Goal: Find specific page/section: Find specific page/section

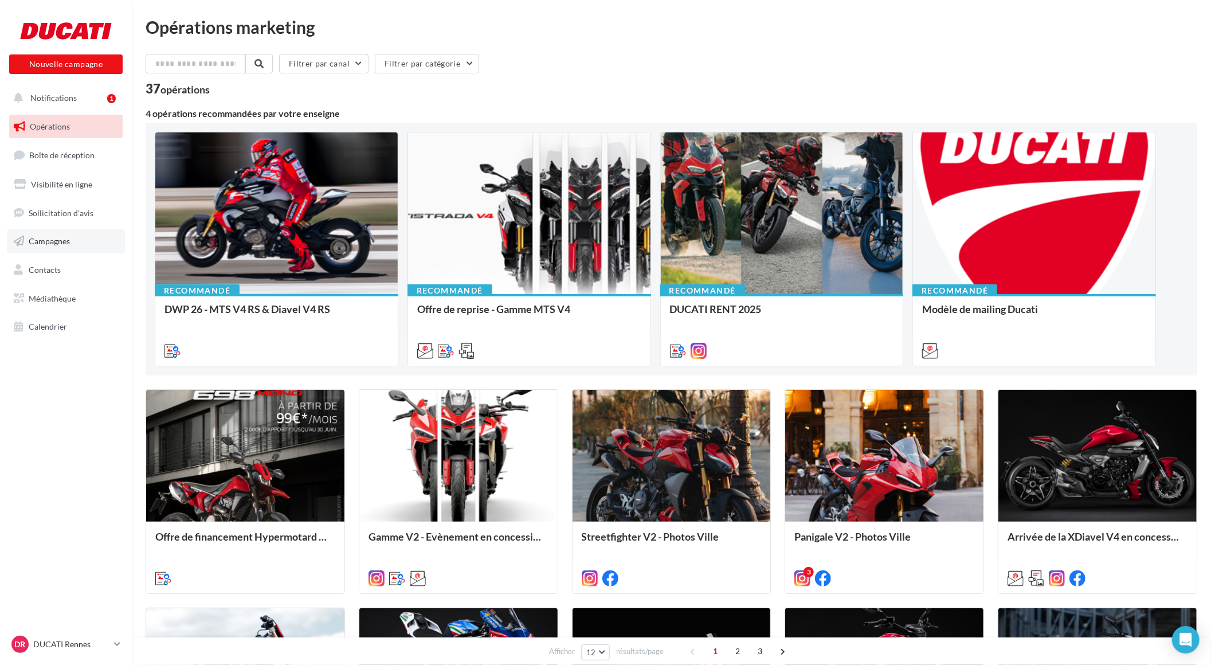
click at [54, 247] on link "Campagnes" at bounding box center [66, 241] width 118 height 24
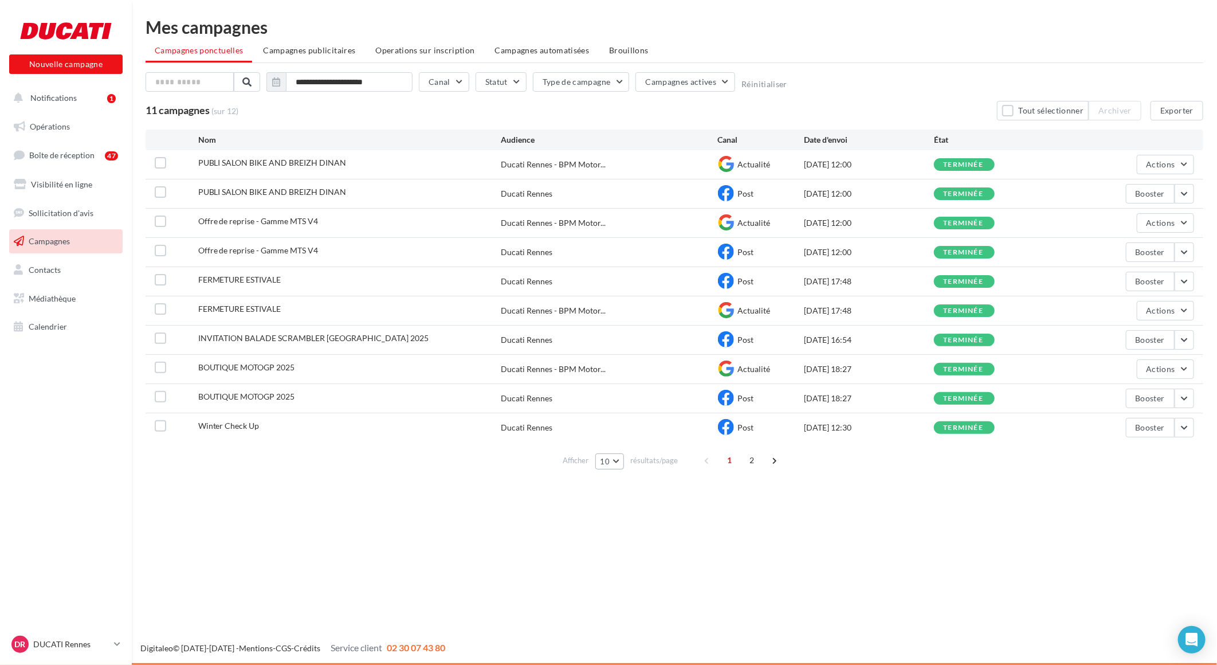
click at [621, 462] on button "10" at bounding box center [609, 461] width 29 height 16
click at [614, 545] on span "100" at bounding box center [612, 542] width 14 height 9
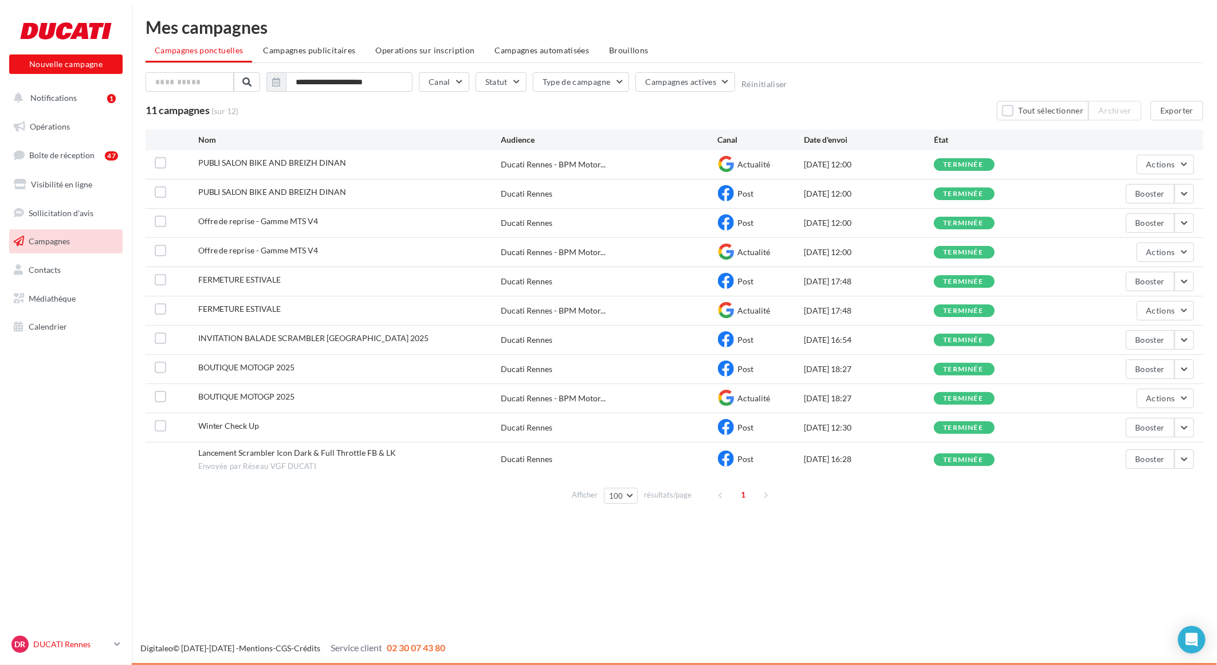
click at [116, 645] on icon at bounding box center [117, 644] width 6 height 10
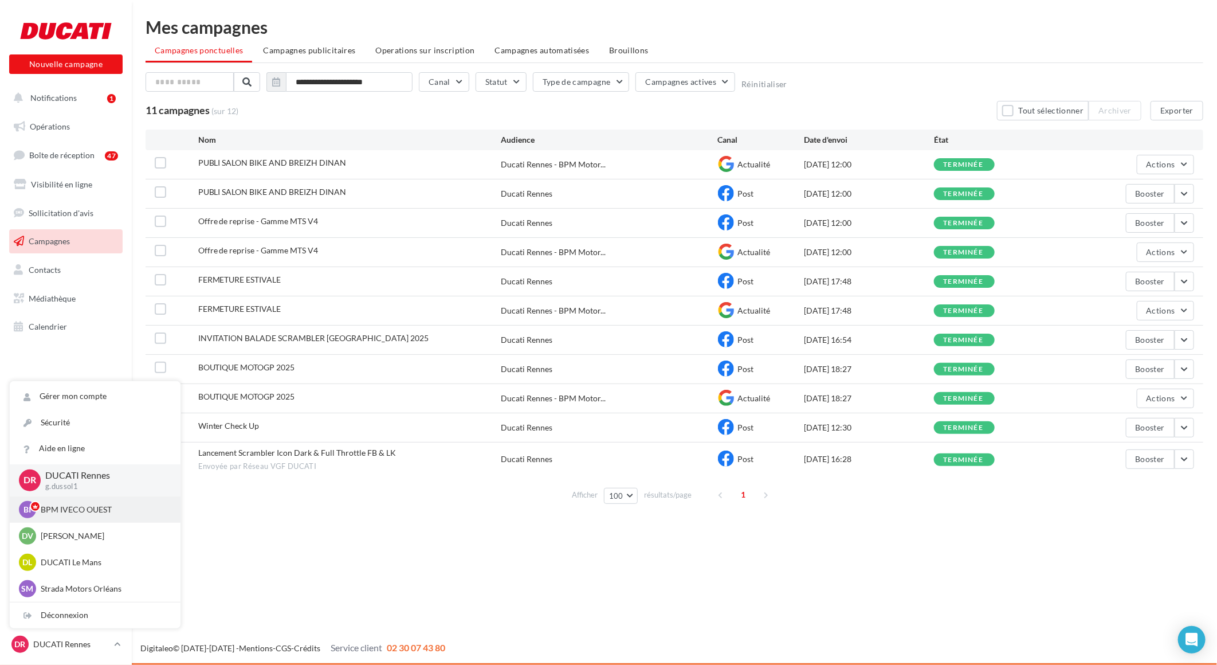
click at [68, 511] on p "BPM IVECO OUEST" at bounding box center [104, 509] width 126 height 11
